Goal: Task Accomplishment & Management: Use online tool/utility

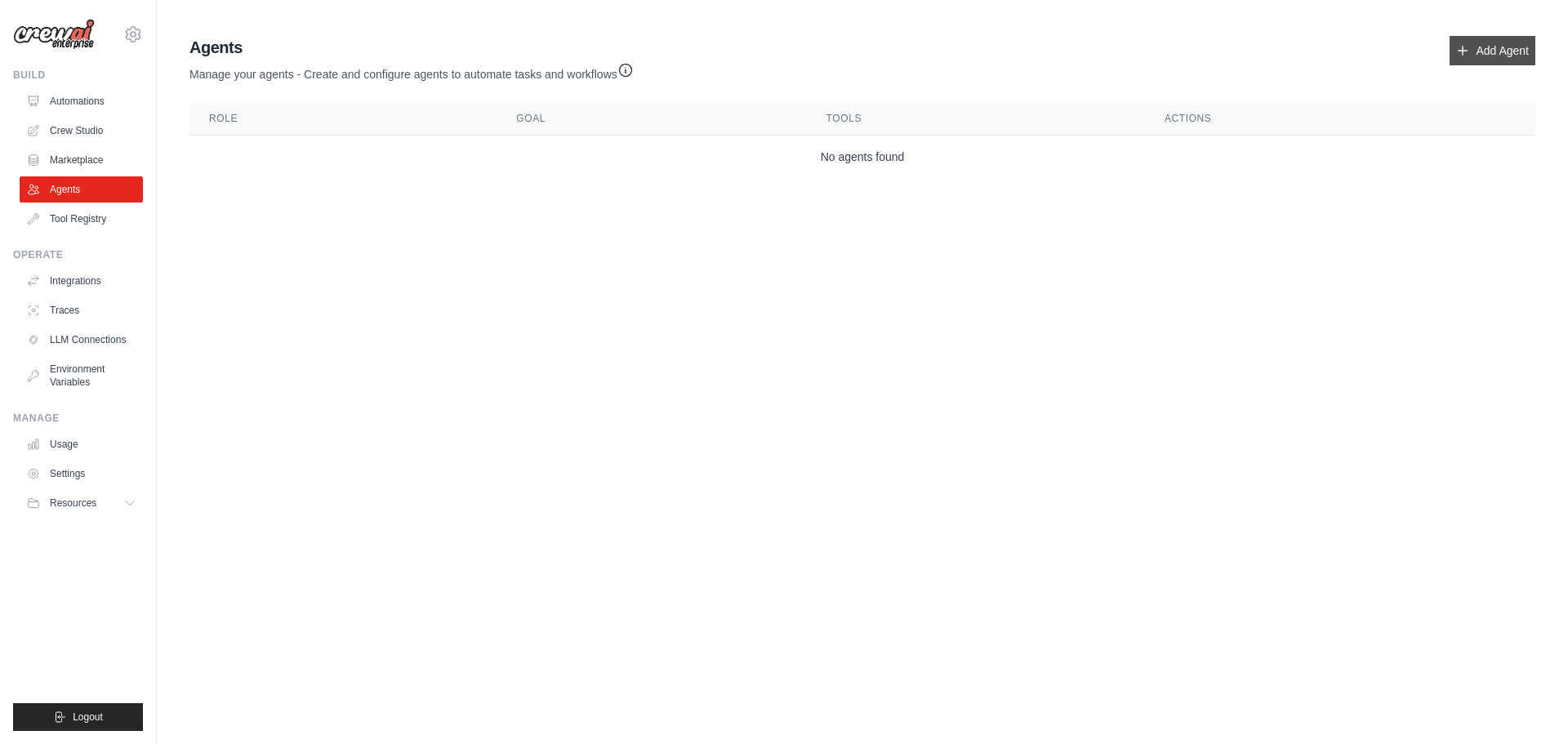
click at [1492, 46] on link "Add Agent" at bounding box center [1492, 50] width 85 height 29
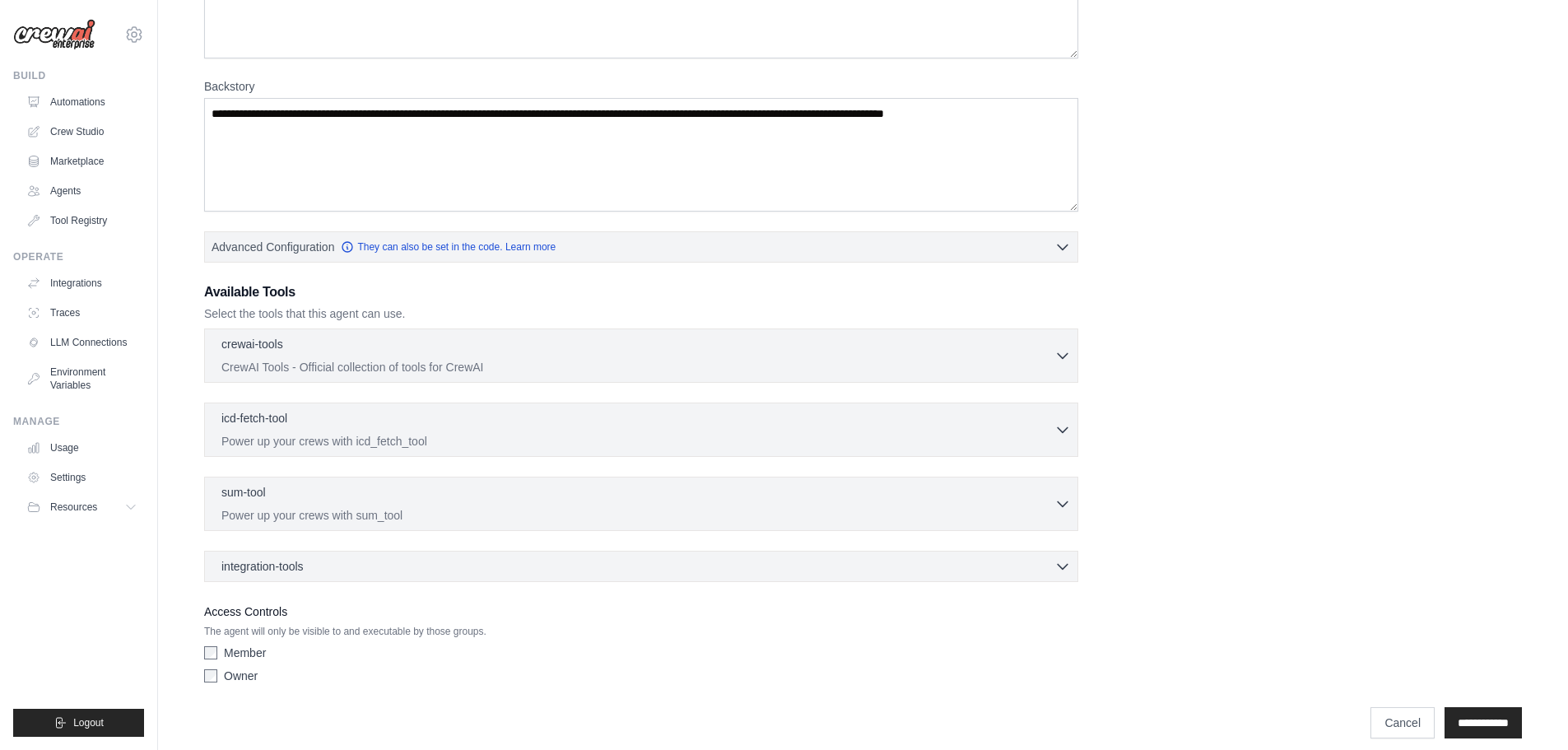
scroll to position [207, 0]
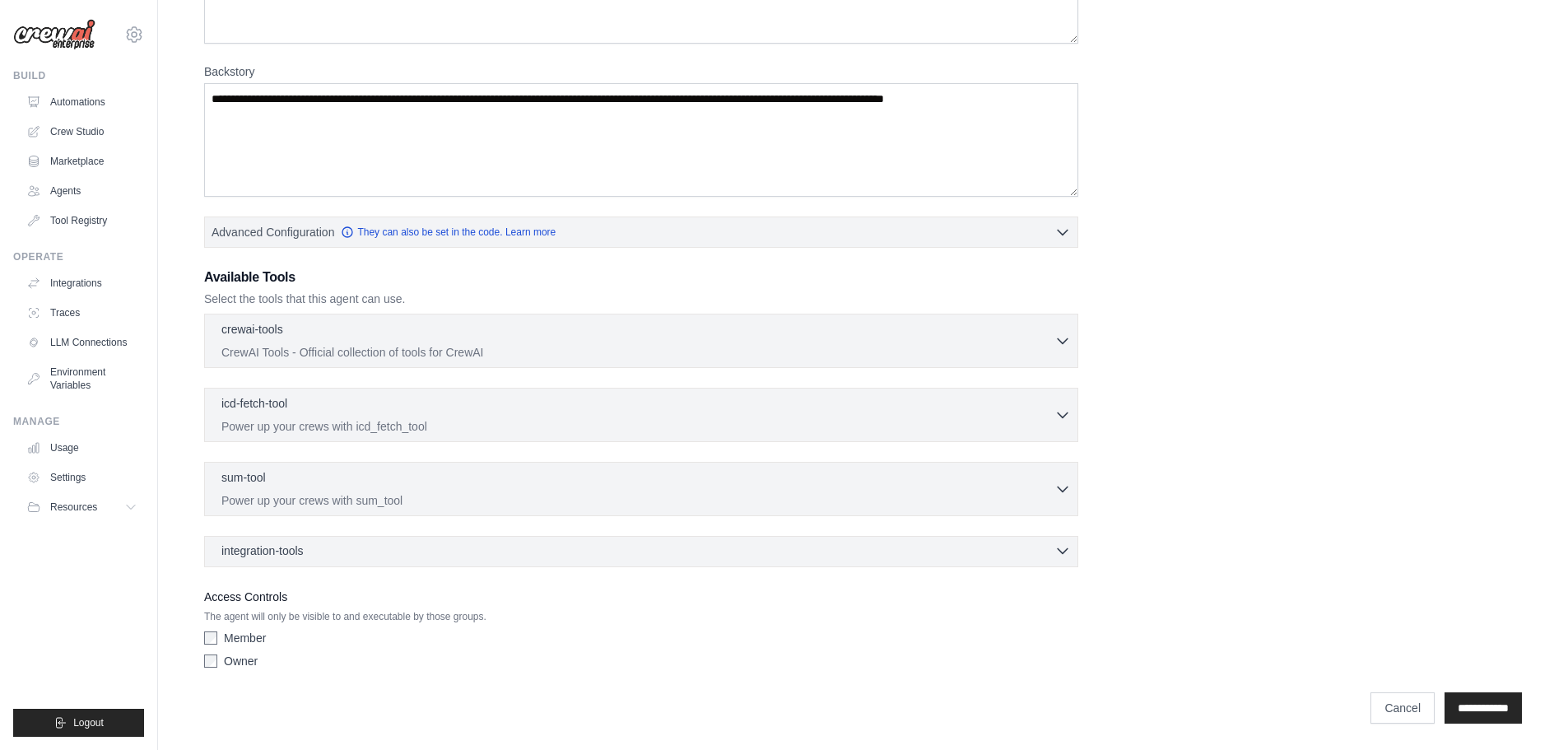
click at [1059, 550] on icon "button" at bounding box center [1063, 551] width 10 height 5
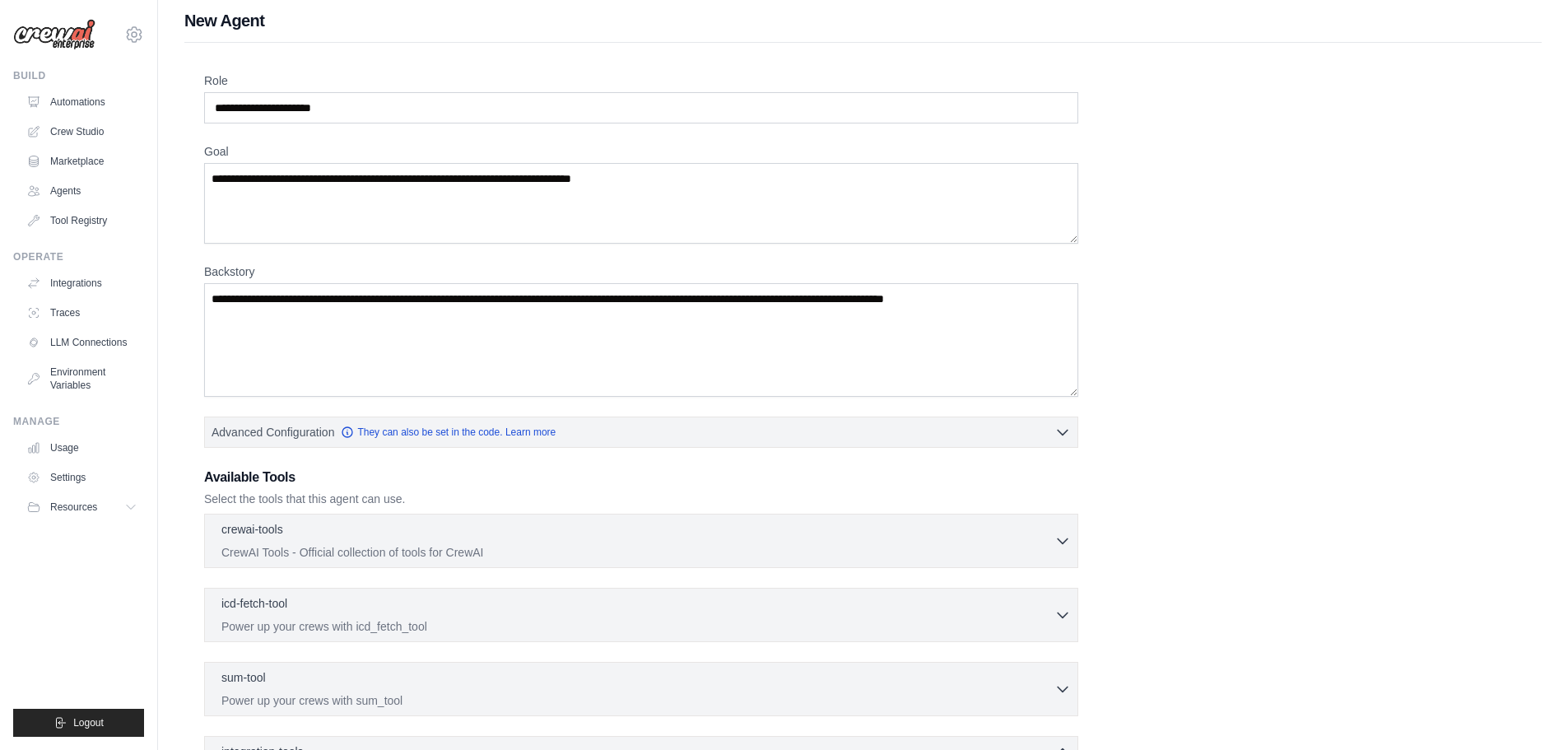
scroll to position [0, 0]
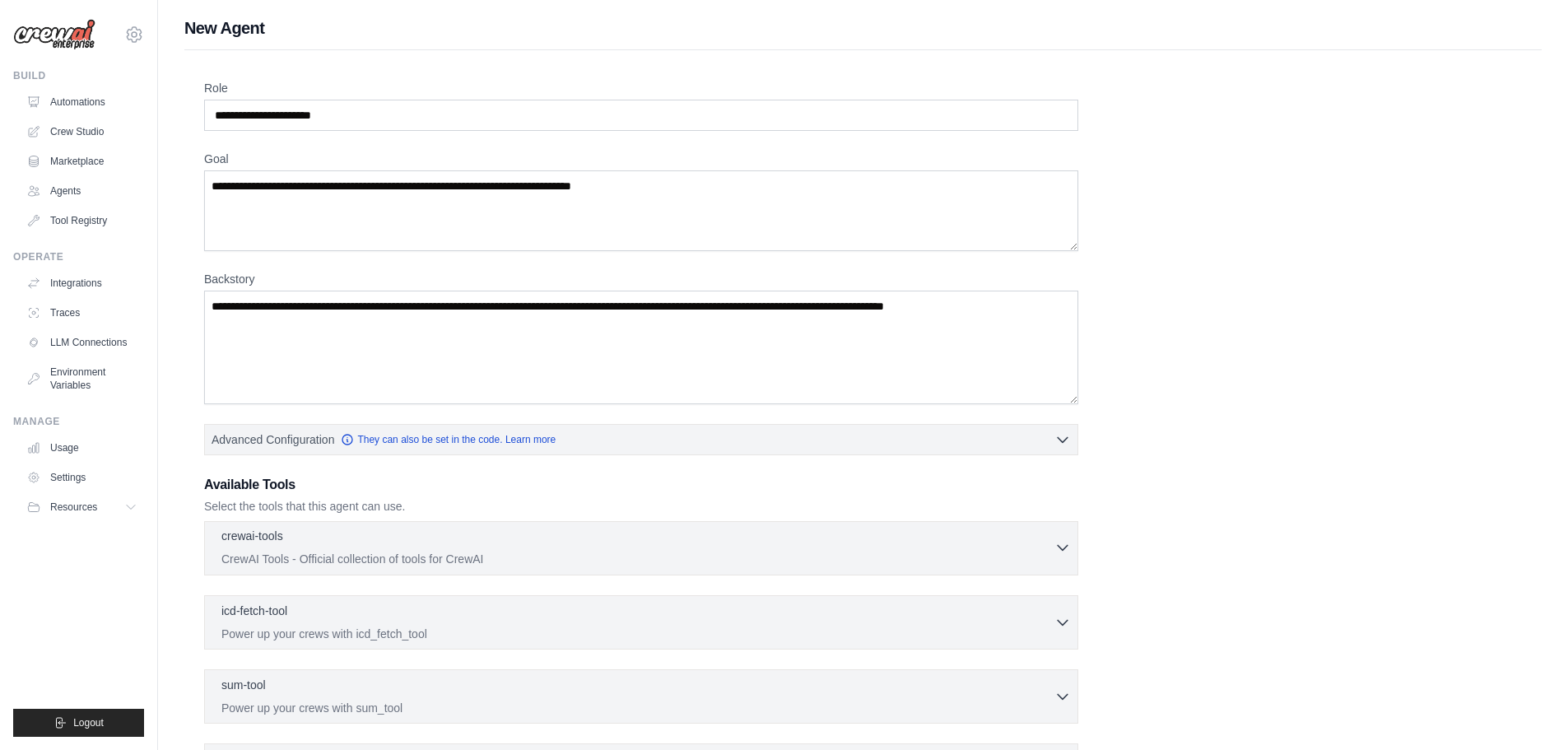
click at [1061, 547] on icon "button" at bounding box center [1062, 547] width 17 height 17
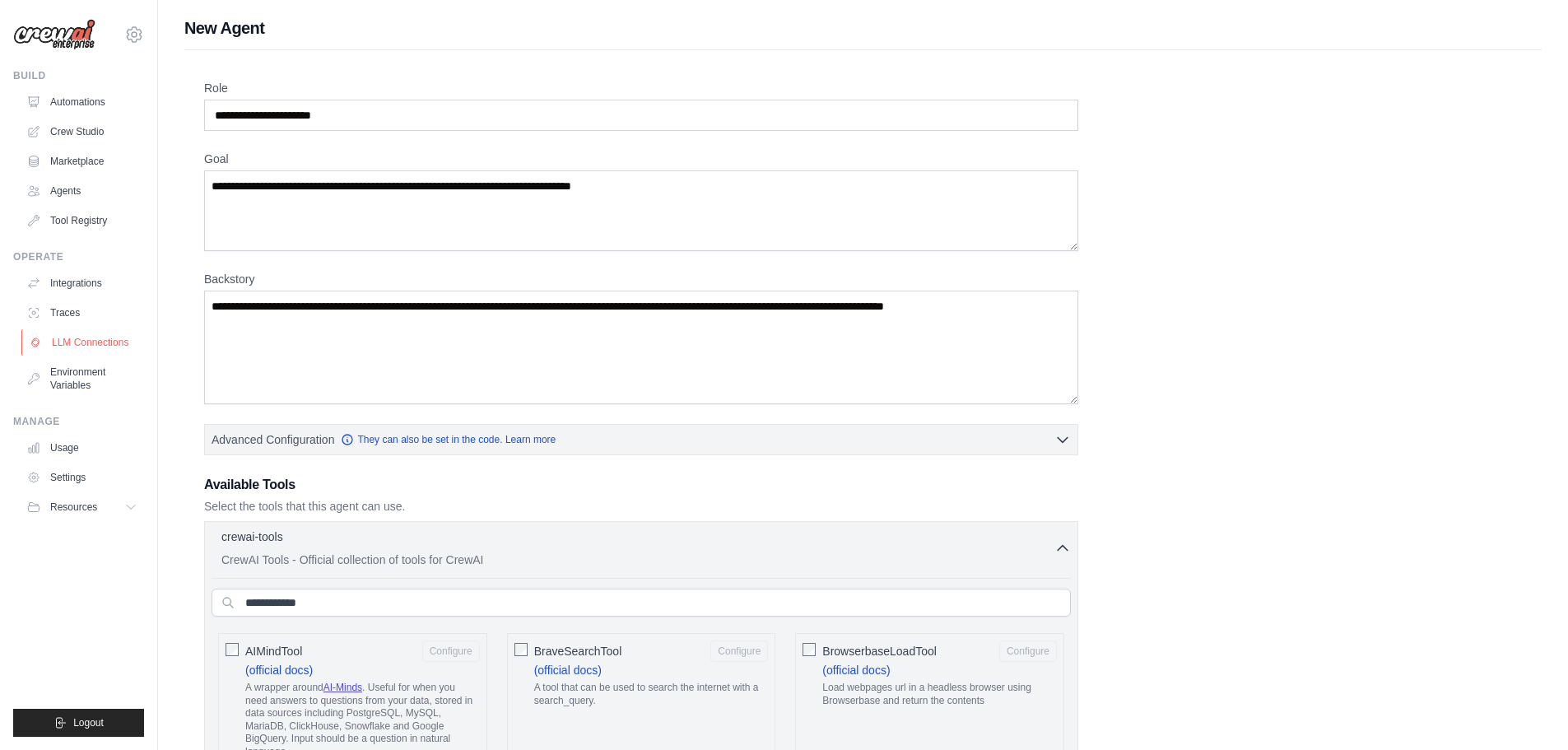
click at [103, 348] on link "LLM Connections" at bounding box center [83, 342] width 124 height 26
